Goal: Check status: Check status

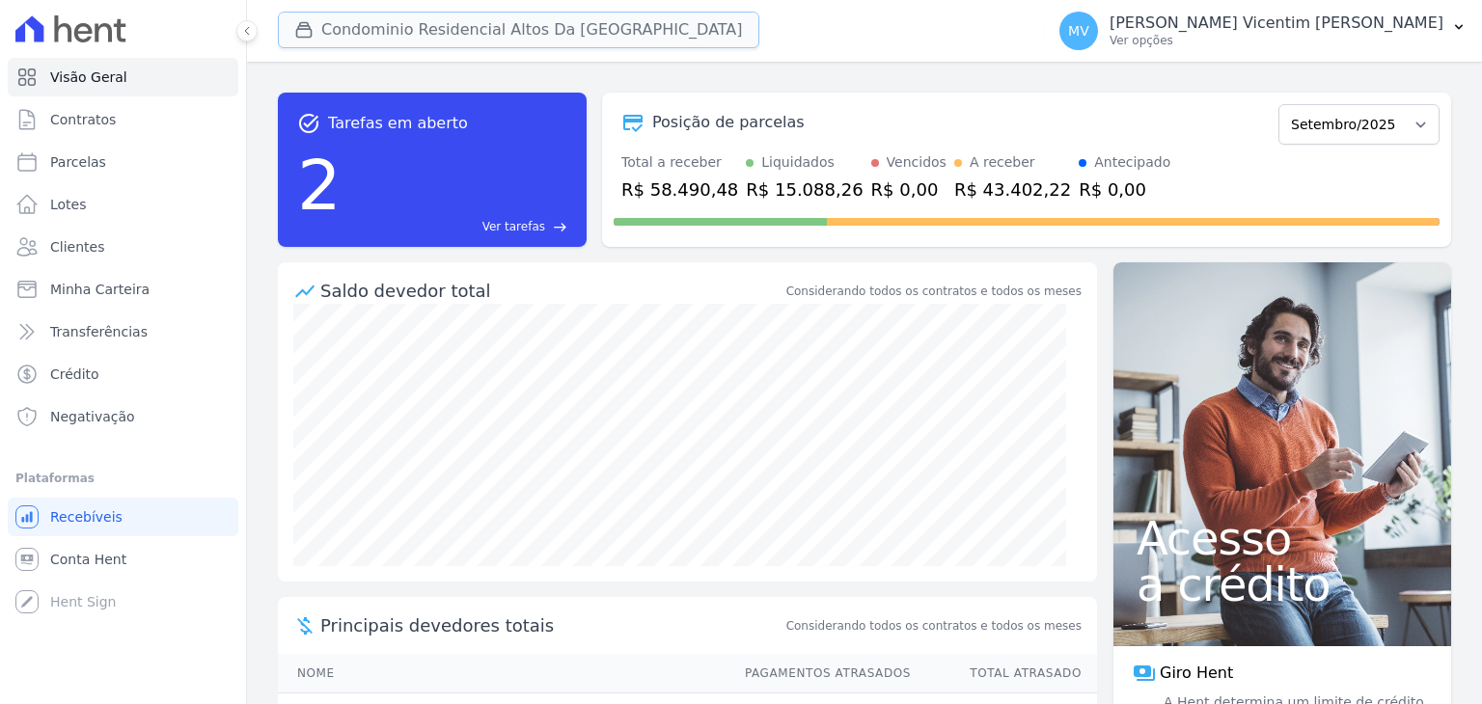
click at [539, 40] on button "Condominio Residencial Altos Da [GEOGRAPHIC_DATA]" at bounding box center [519, 30] width 482 height 37
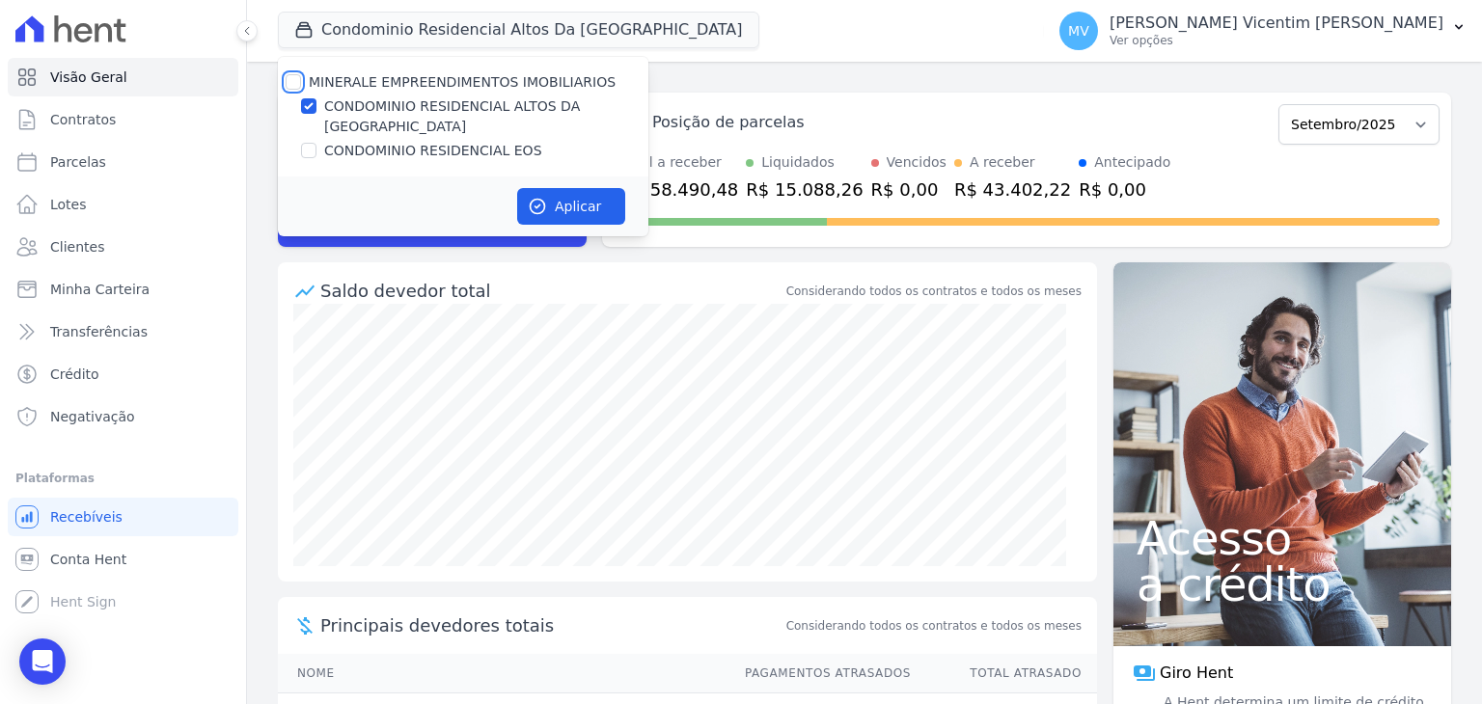
click at [291, 82] on input "MINERALE EMPREENDIMENTOS IMOBILIARIOS" at bounding box center [293, 81] width 15 height 15
checkbox input "true"
click at [291, 82] on input "MINERALE EMPREENDIMENTOS IMOBILIARIOS" at bounding box center [293, 81] width 15 height 15
checkbox input "false"
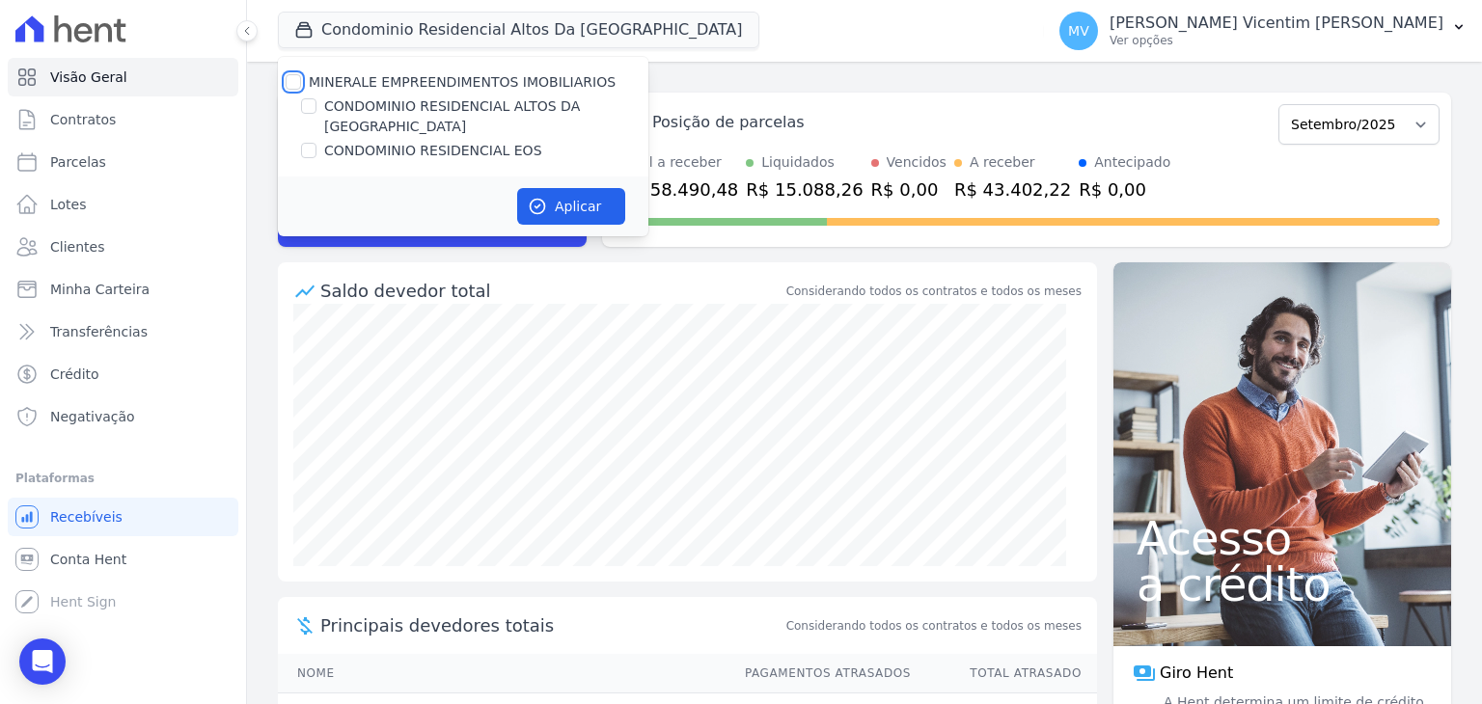
checkbox input "false"
click at [313, 143] on input "CONDOMINIO RESIDENCIAL EOS" at bounding box center [308, 150] width 15 height 15
checkbox input "true"
click at [566, 188] on button "Aplicar" at bounding box center [571, 206] width 108 height 37
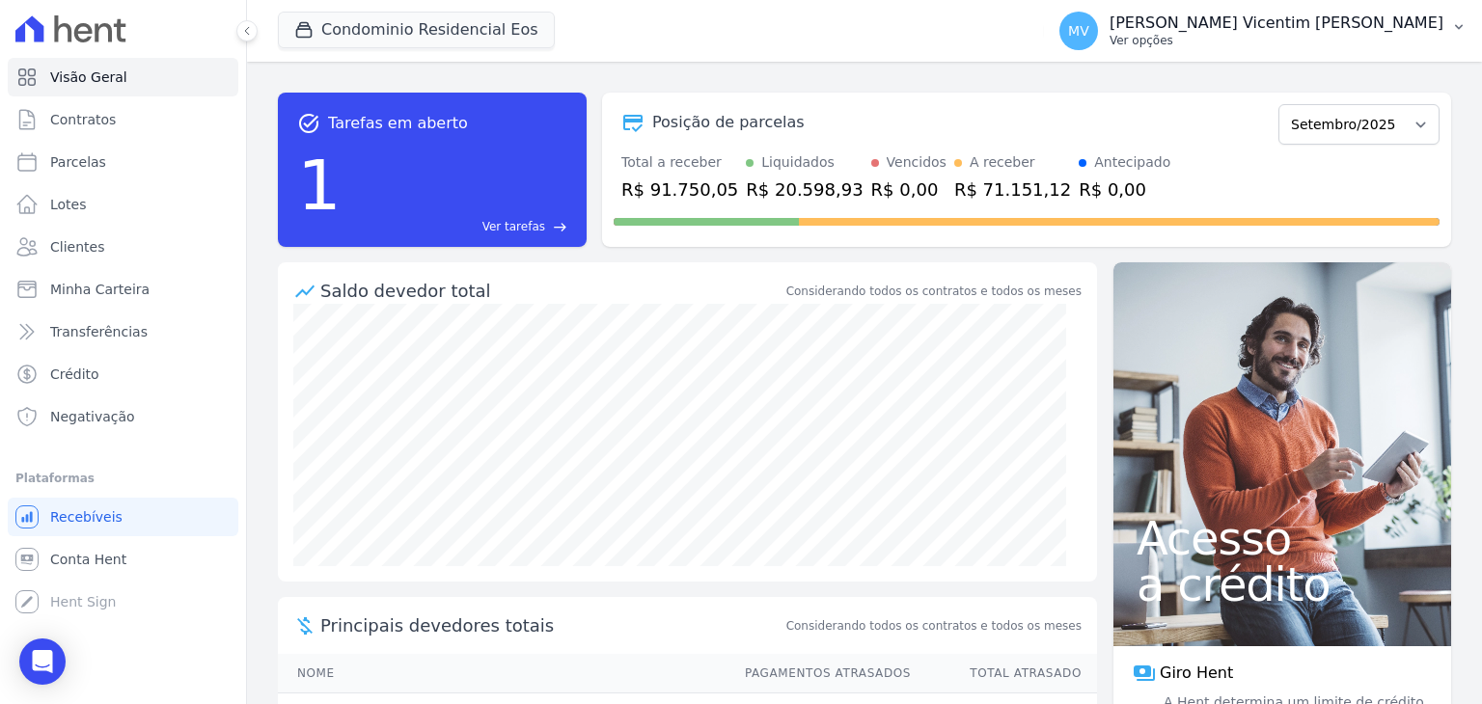
click at [1347, 29] on p "[PERSON_NAME] Vicentim [PERSON_NAME]" at bounding box center [1277, 23] width 334 height 19
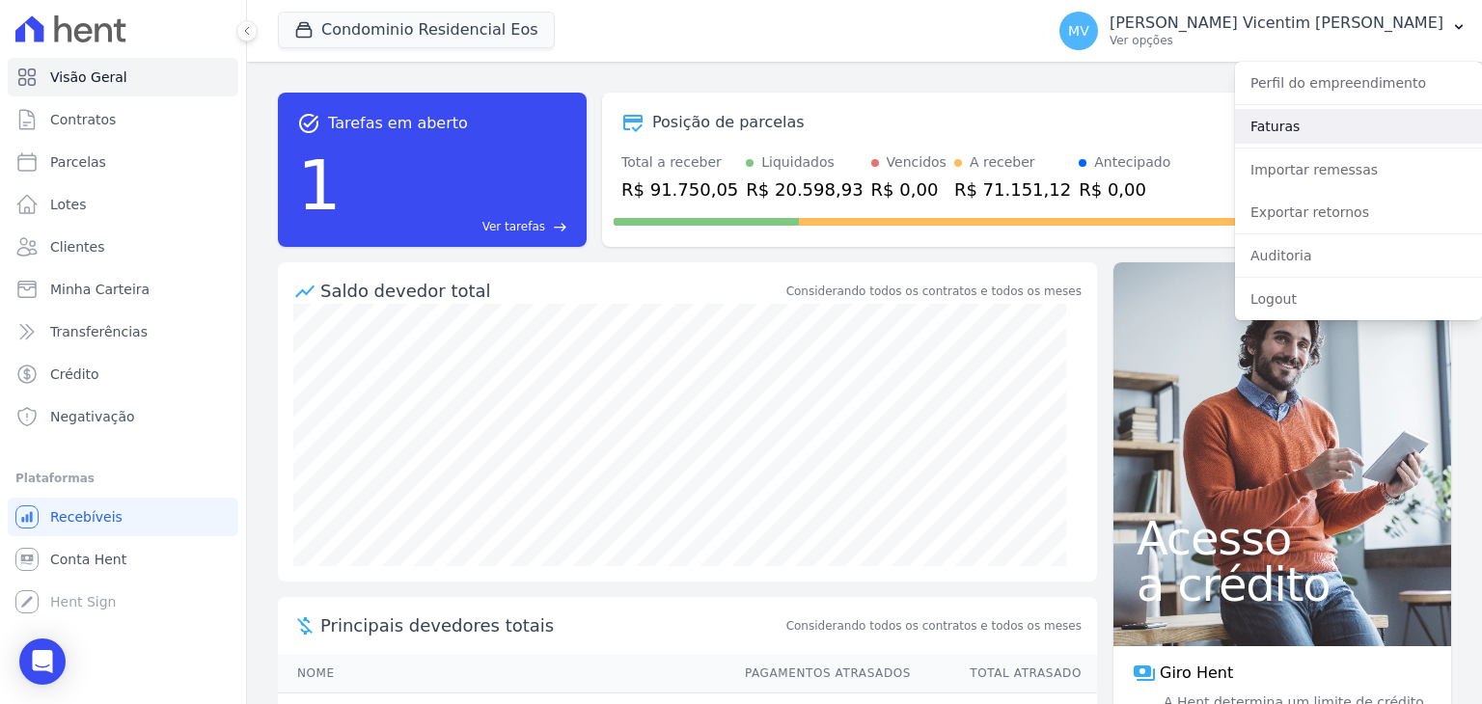
click at [1309, 128] on link "Faturas" at bounding box center [1358, 126] width 247 height 35
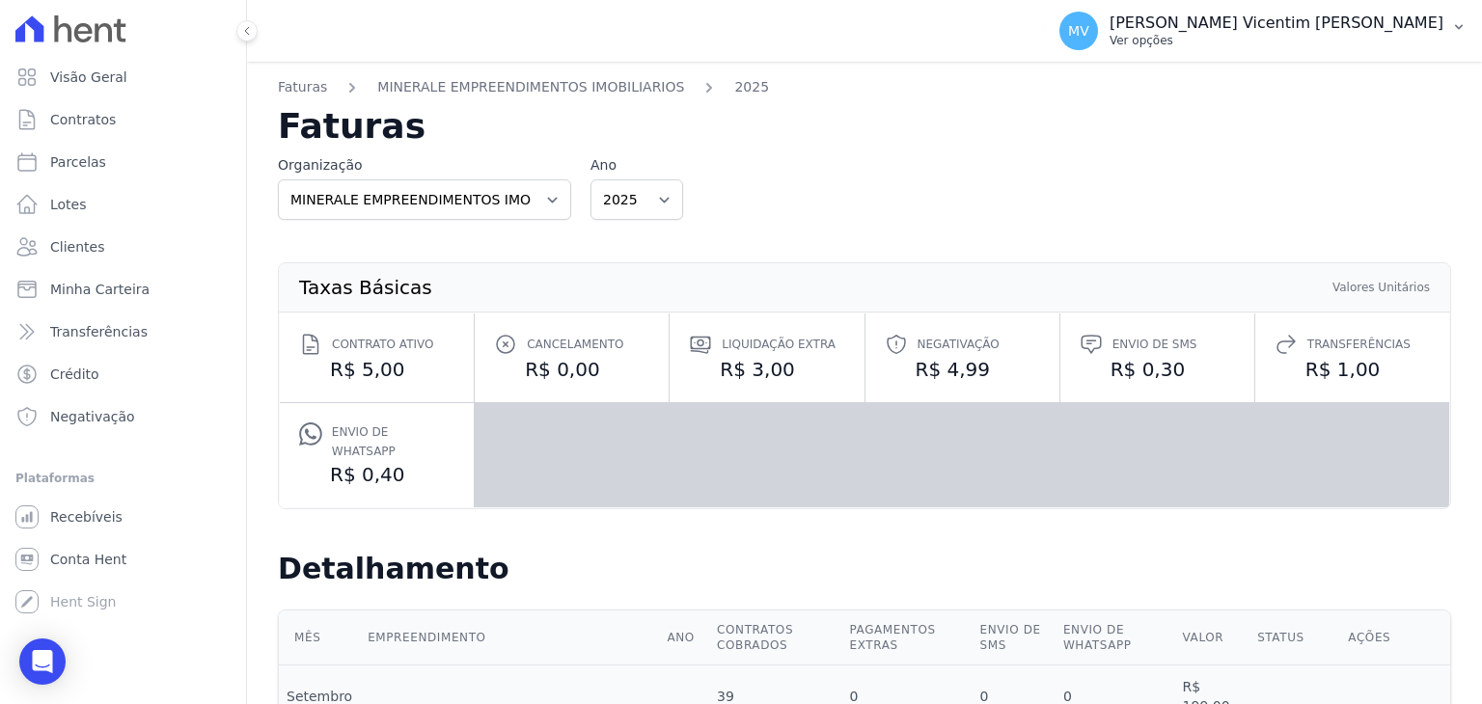
click at [1330, 23] on p "[PERSON_NAME] Vicentim [PERSON_NAME]" at bounding box center [1277, 23] width 334 height 19
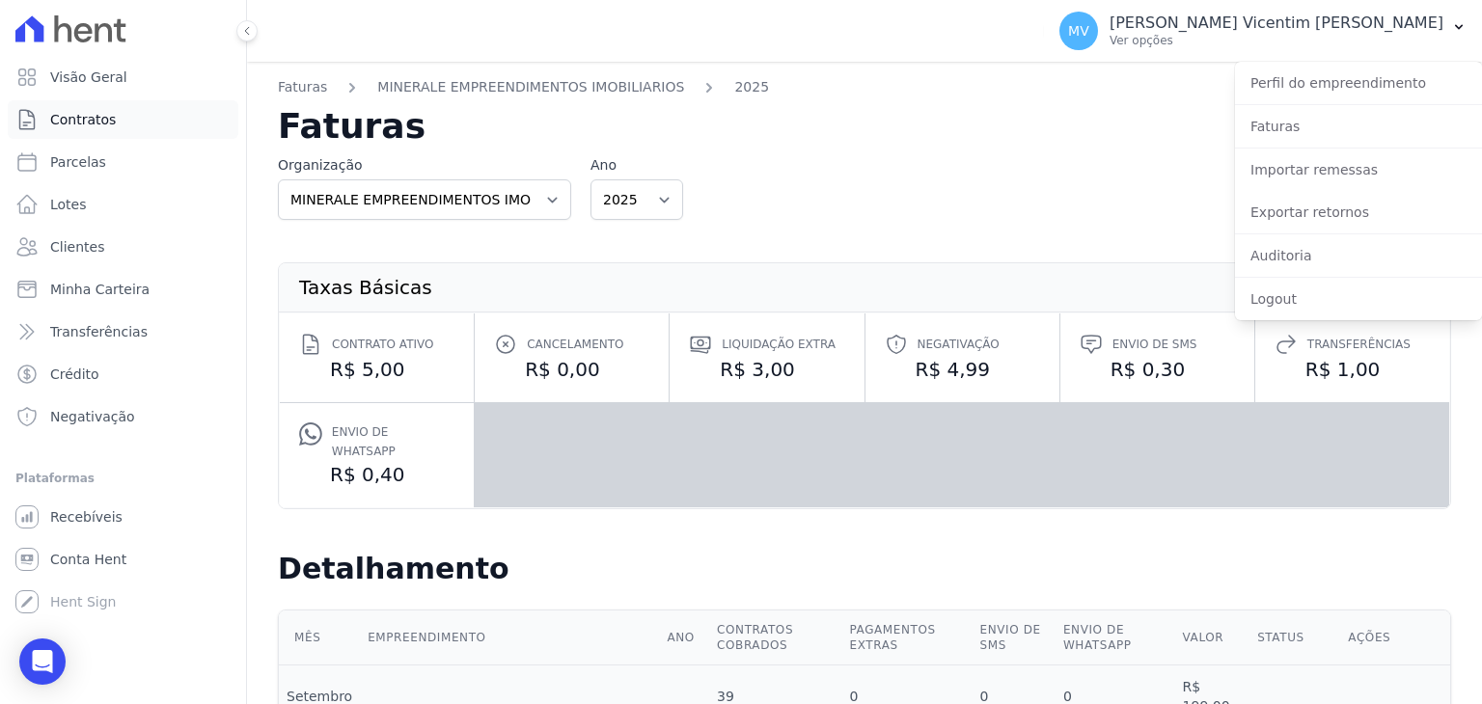
click at [91, 124] on span "Contratos" at bounding box center [83, 119] width 66 height 19
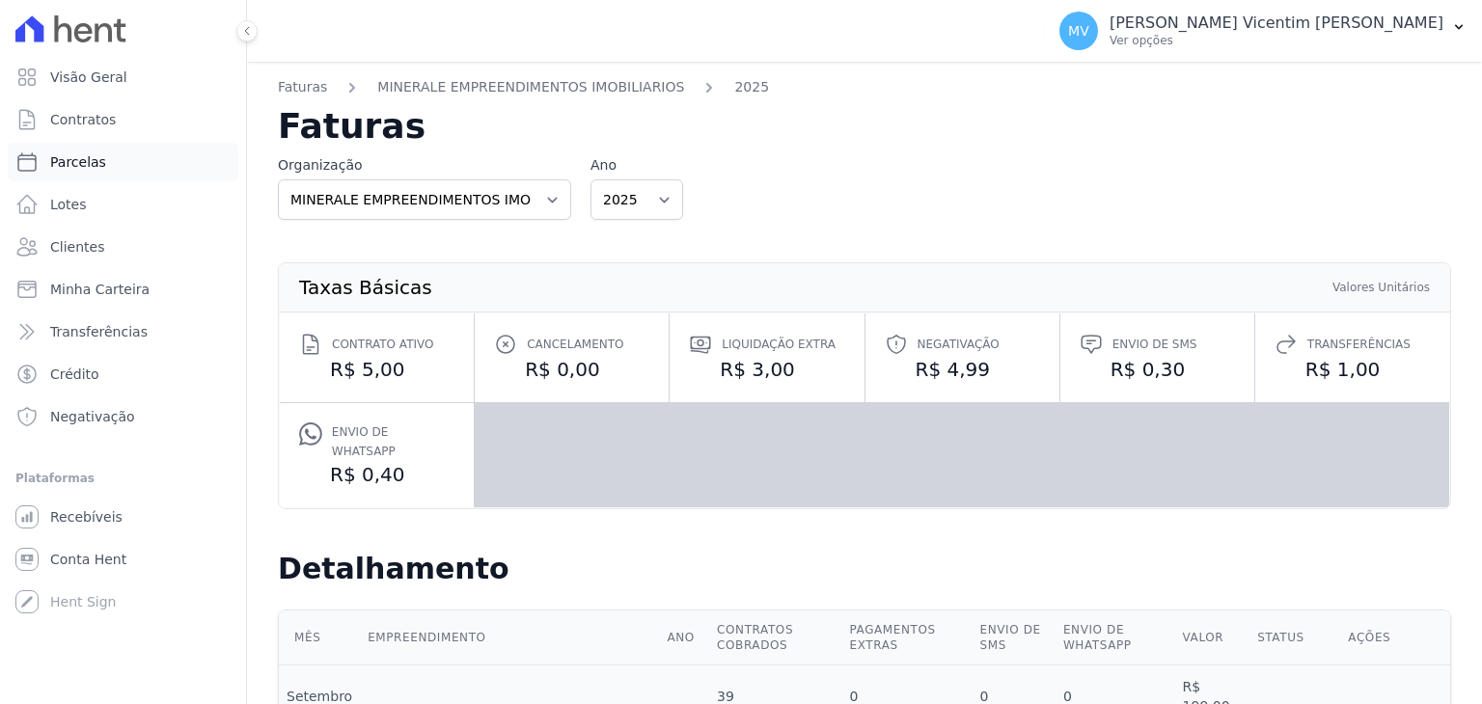
click at [83, 156] on span "Parcelas" at bounding box center [78, 161] width 56 height 19
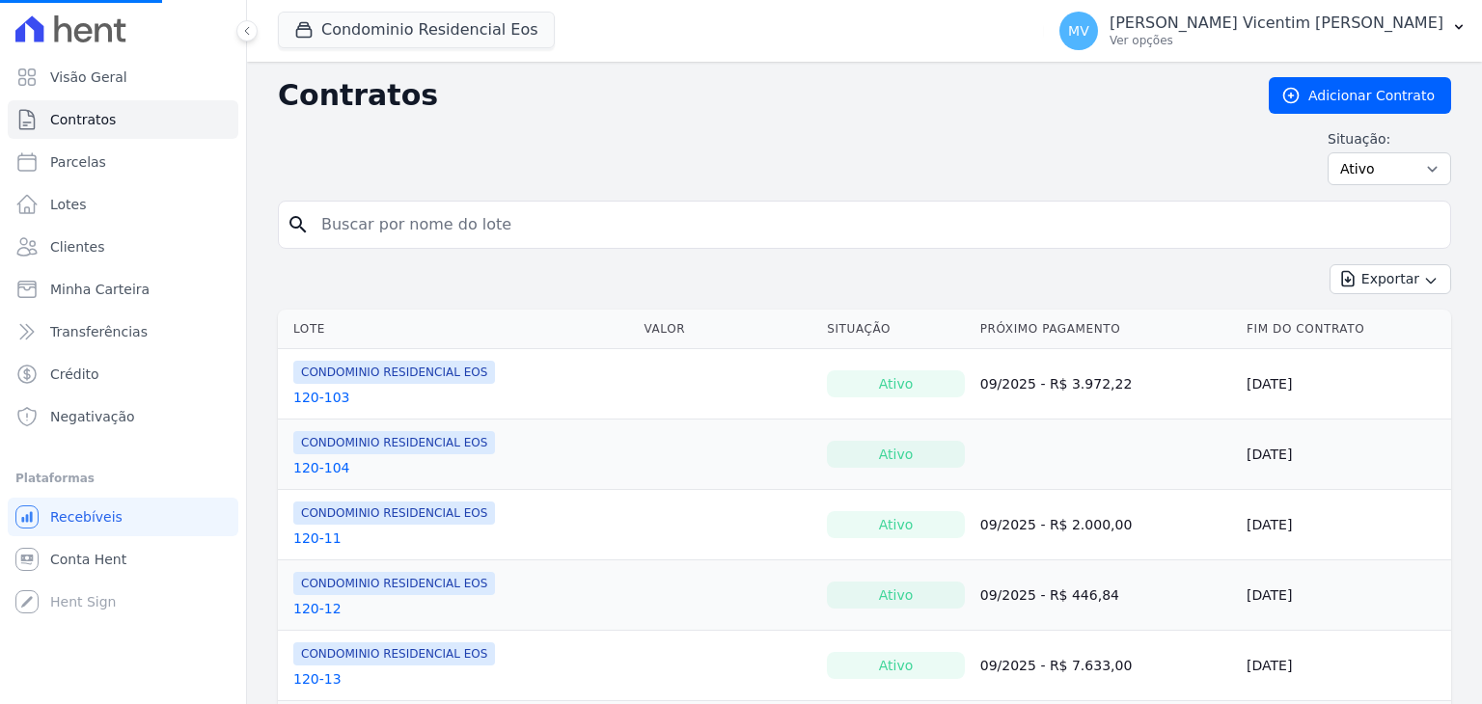
select select
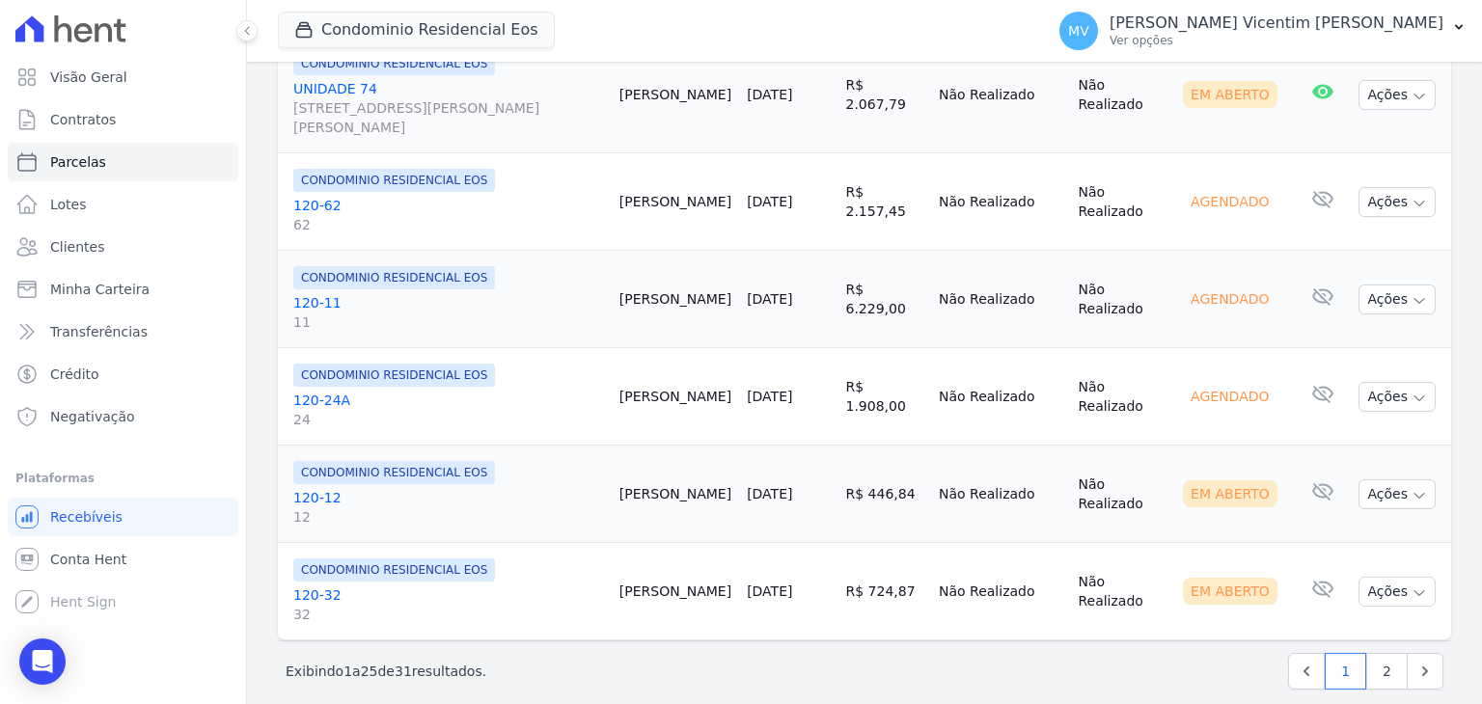
scroll to position [2438, 0]
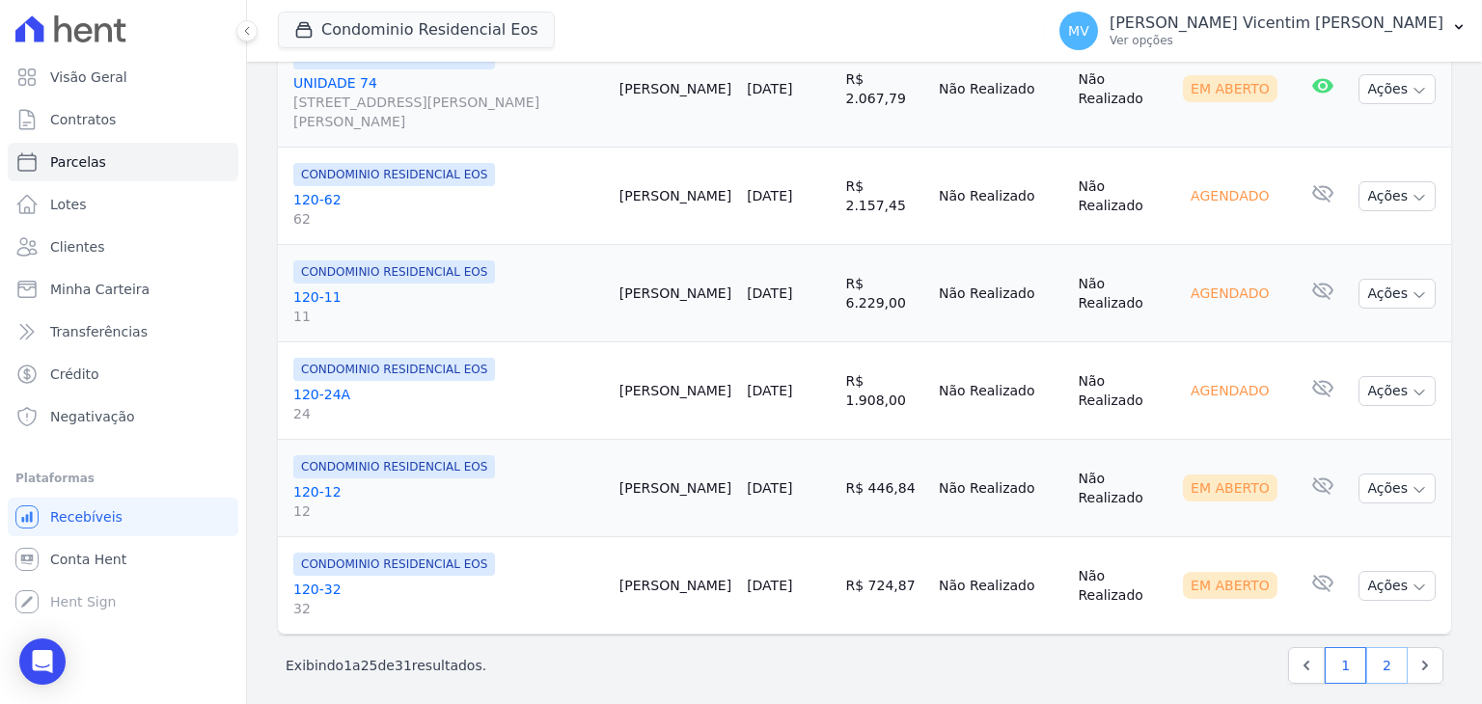
click at [1366, 658] on link "2" at bounding box center [1386, 666] width 41 height 37
select select
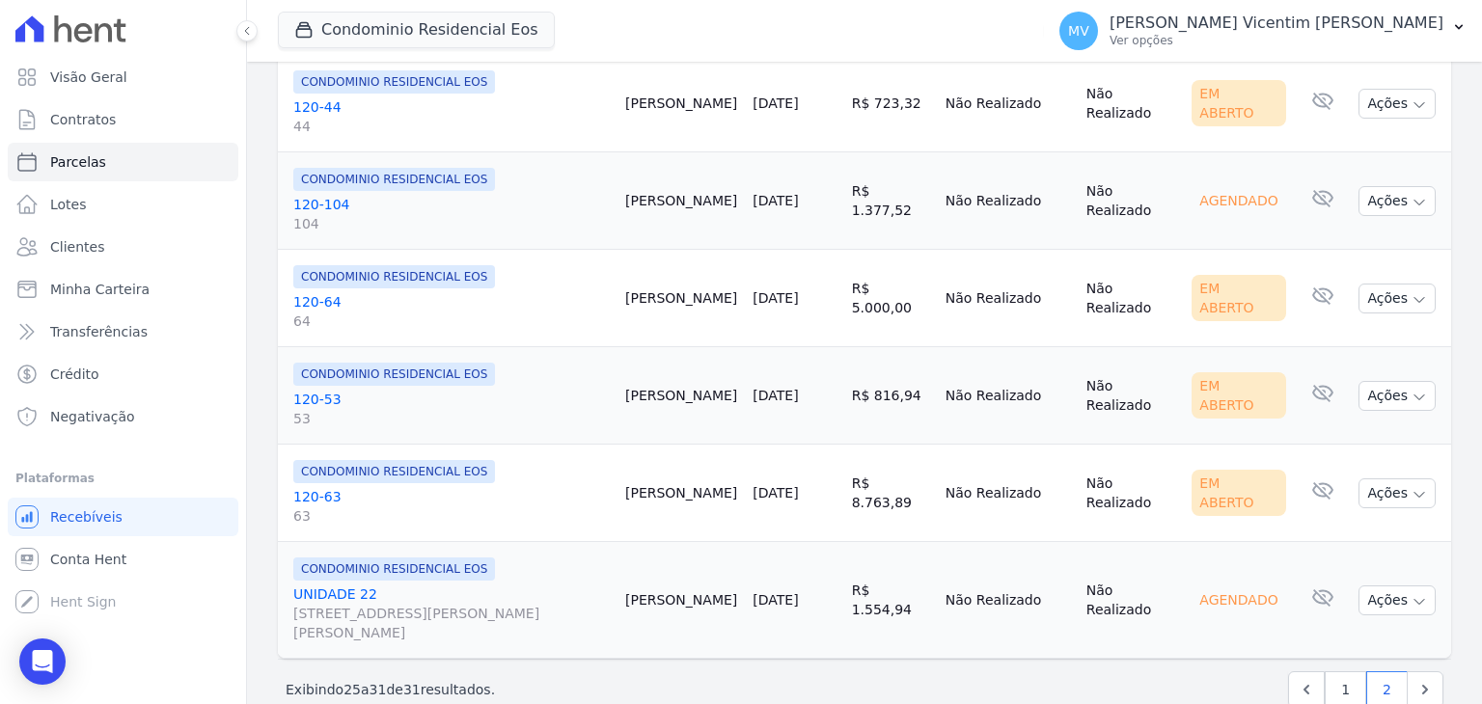
scroll to position [570, 0]
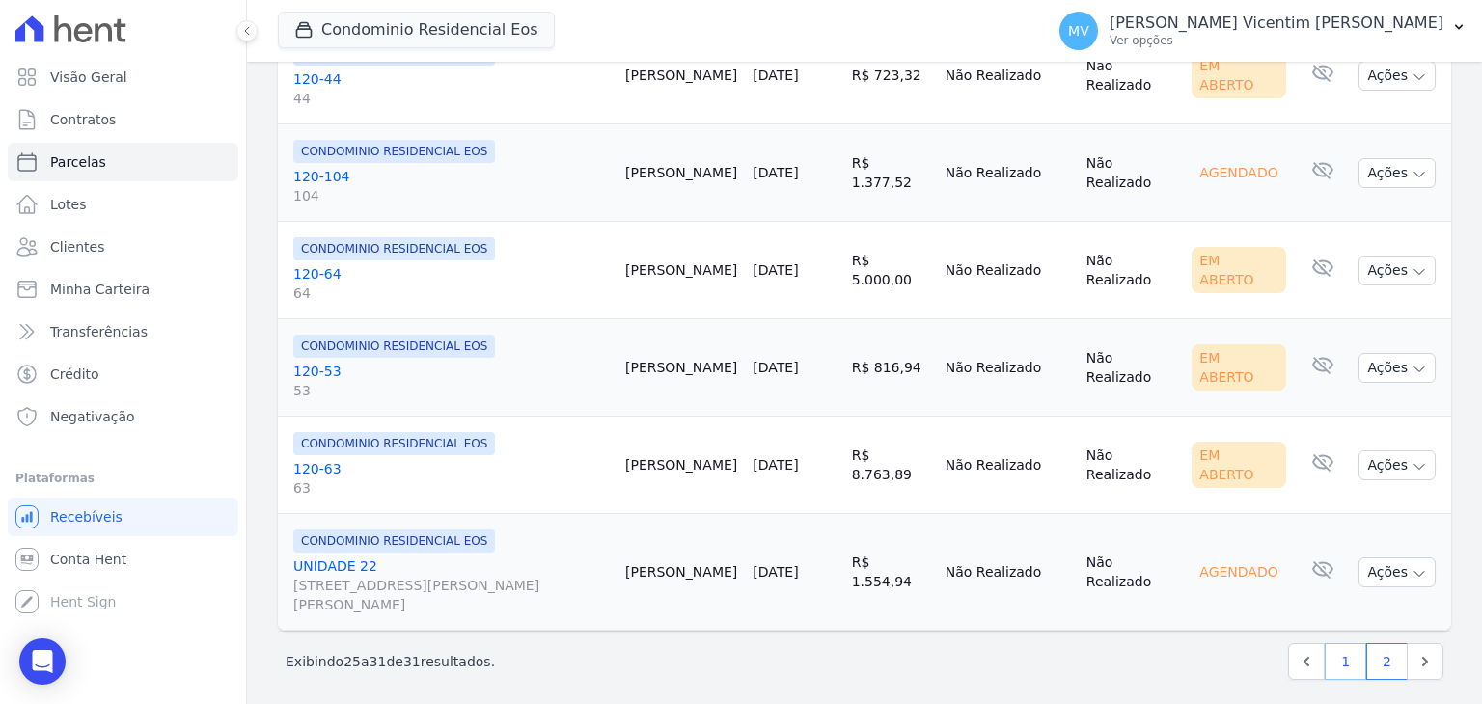
click at [1343, 646] on link "1" at bounding box center [1345, 662] width 41 height 37
select select
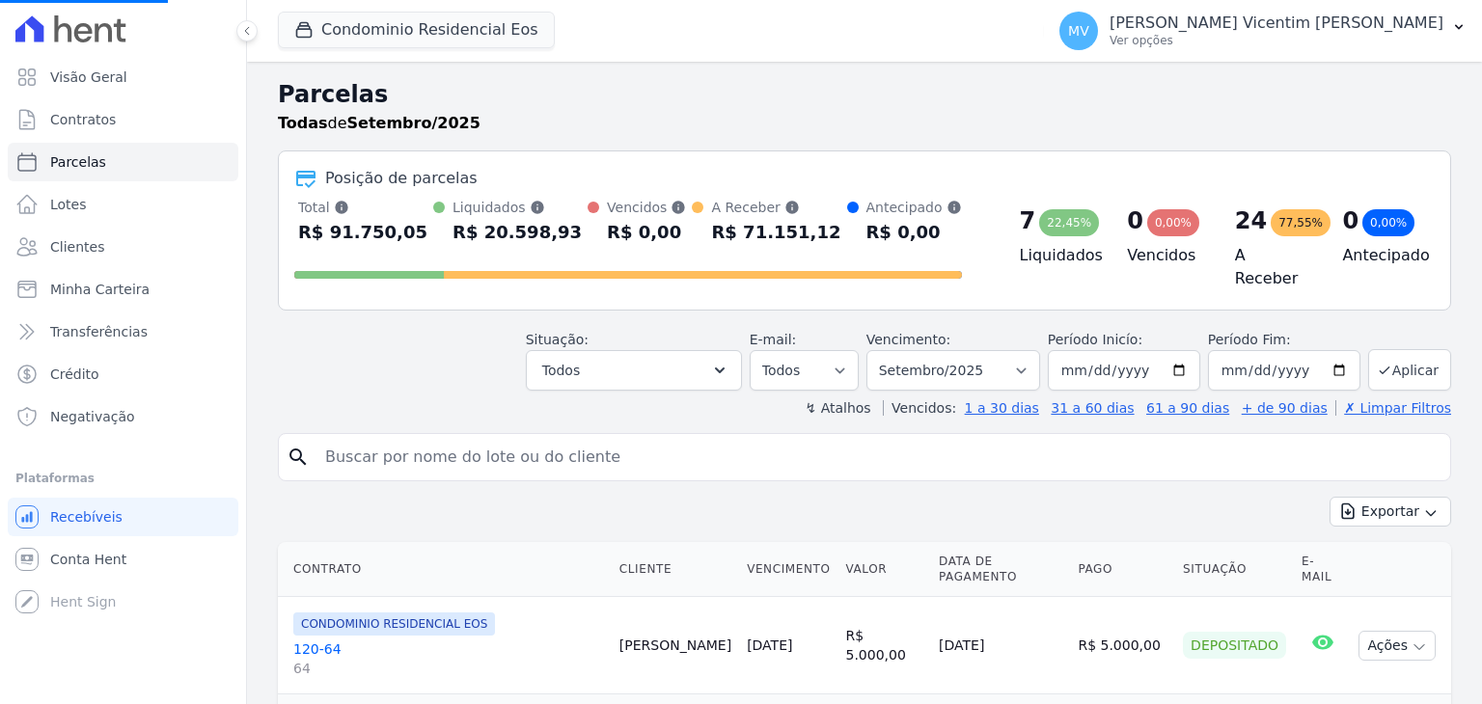
select select
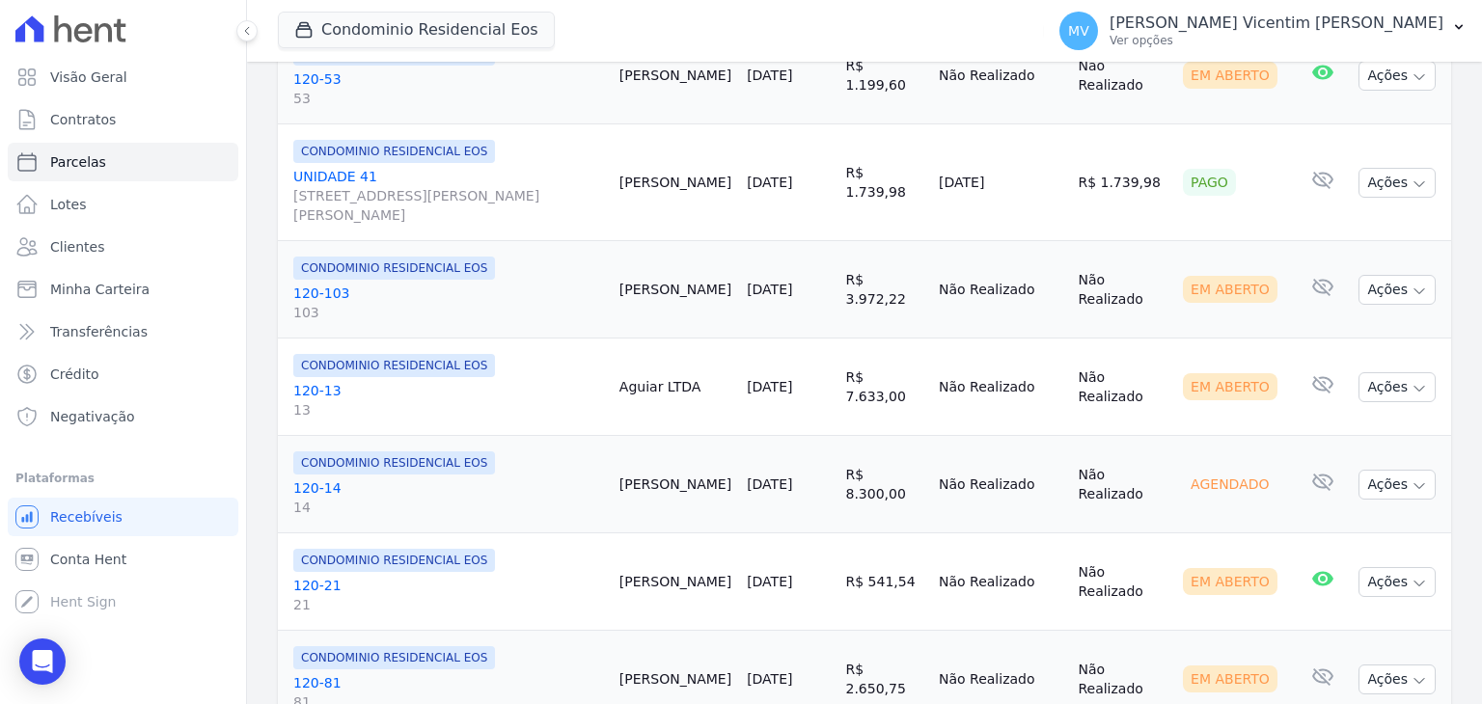
scroll to position [1833, 0]
